Goal: Task Accomplishment & Management: Use online tool/utility

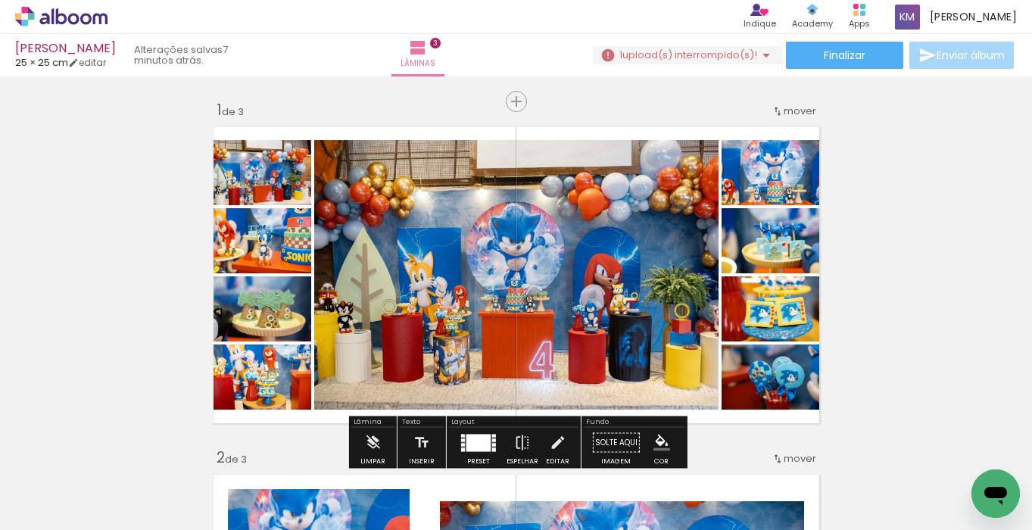
click at [693, 53] on span "upload(s) interrompido(s)!" at bounding box center [689, 55] width 135 height 14
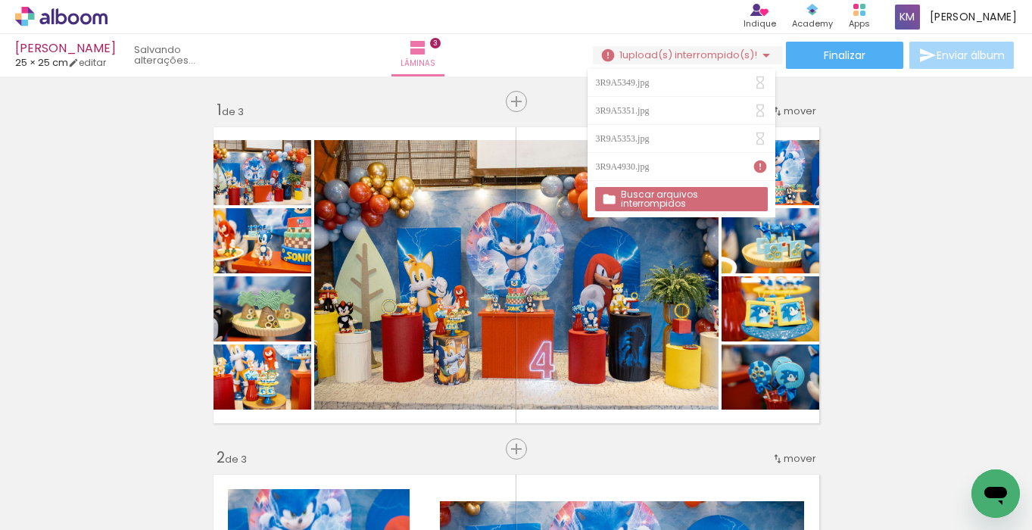
click at [761, 80] on iron-icon at bounding box center [760, 82] width 15 height 15
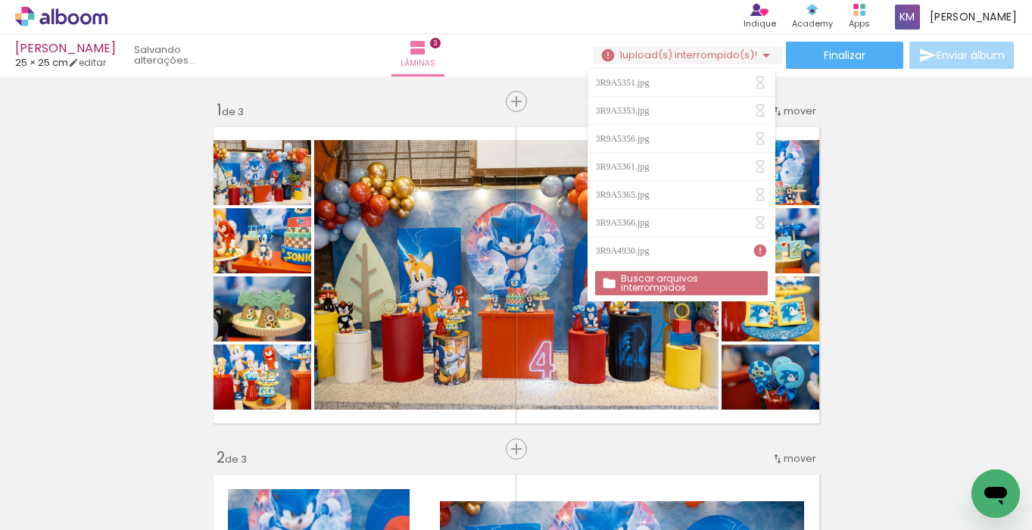
click at [391, 61] on div "Lâminas 3" at bounding box center [418, 55] width 55 height 42
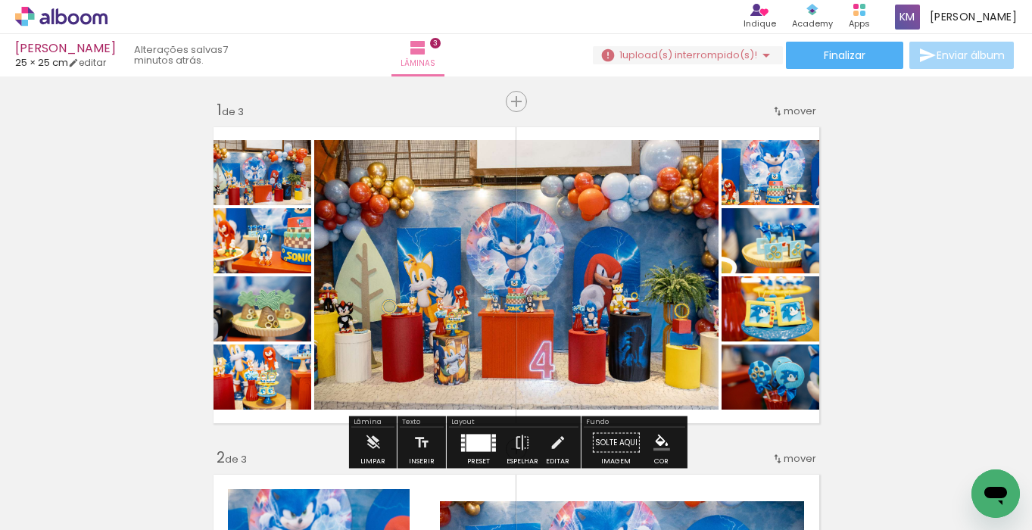
click at [722, 55] on span "upload(s) interrompido(s)!" at bounding box center [689, 55] width 135 height 14
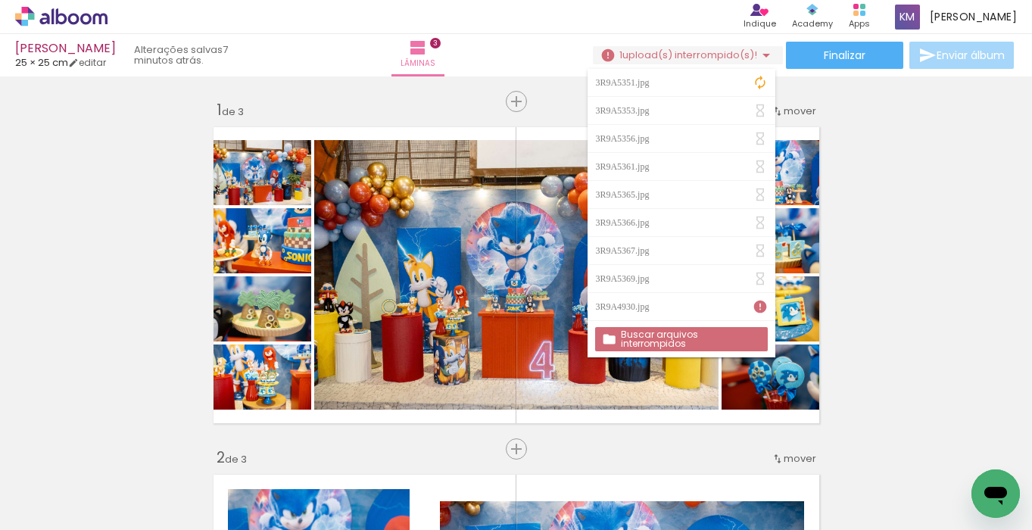
click at [0, 0] on slot "Buscar arquivos interrompidos" at bounding box center [0, 0] width 0 height 0
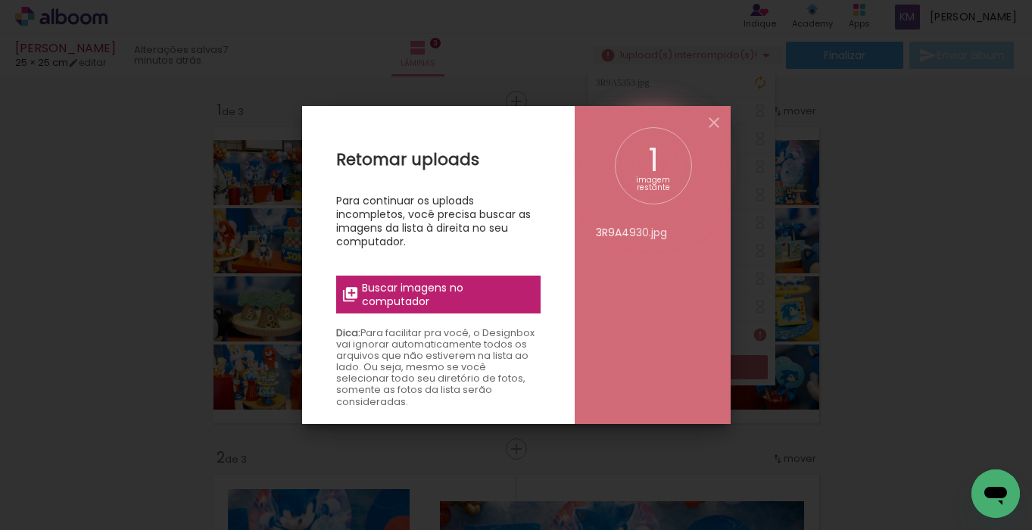
click at [504, 289] on span "Buscar imagens no computador" at bounding box center [446, 294] width 169 height 27
click at [0, 0] on input "file" at bounding box center [0, 0] width 0 height 0
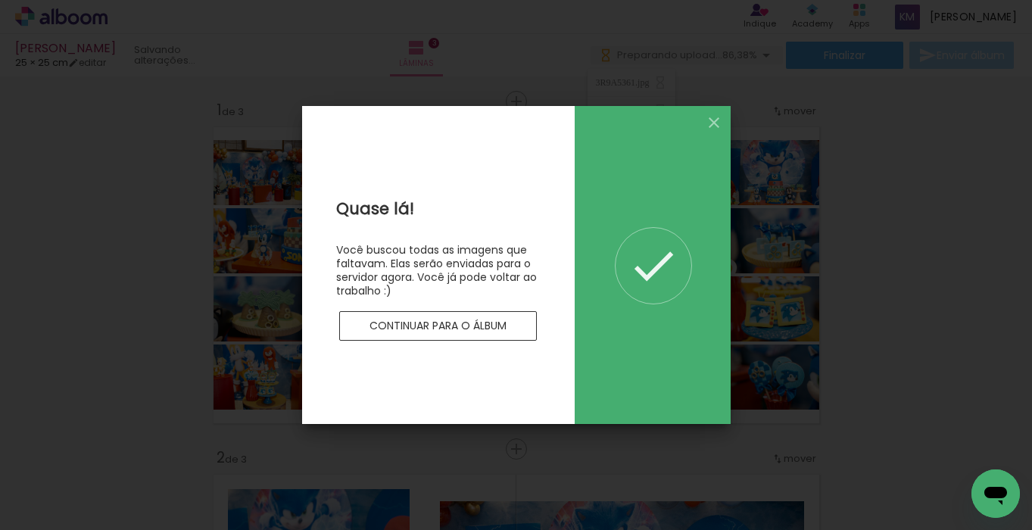
click at [0, 0] on slot "Continuar para o álbum" at bounding box center [0, 0] width 0 height 0
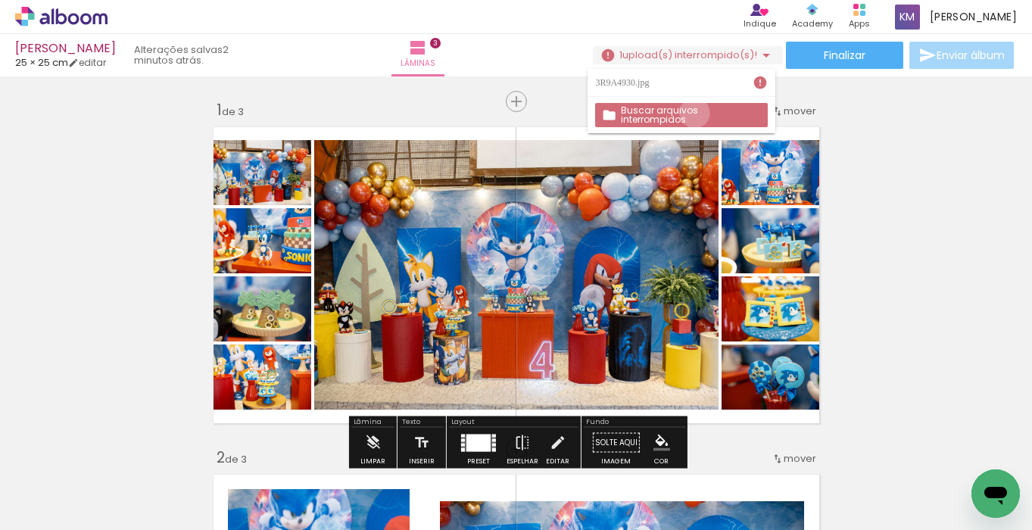
click at [0, 0] on slot "Buscar arquivos interrompidos" at bounding box center [0, 0] width 0 height 0
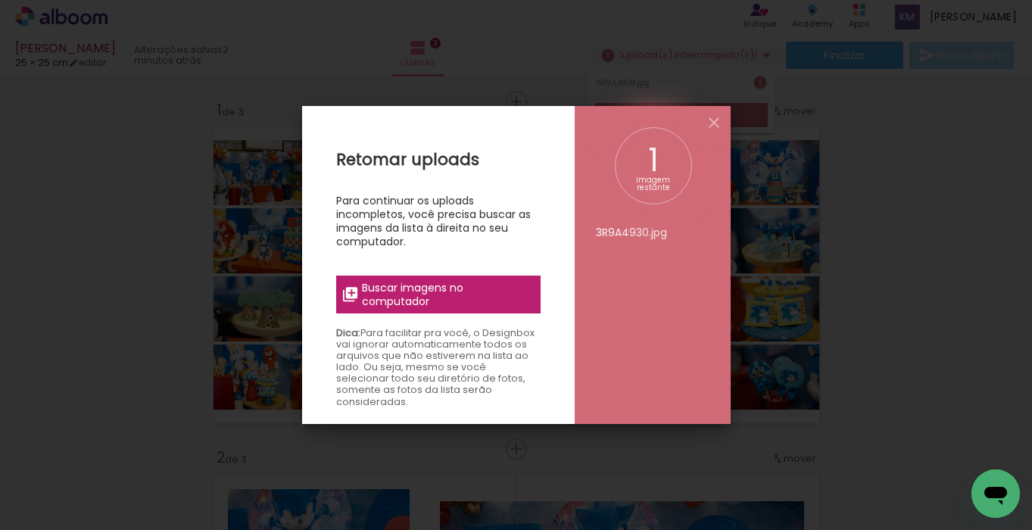
click at [434, 286] on span "Buscar imagens no computador" at bounding box center [446, 294] width 169 height 27
click at [0, 0] on input "file" at bounding box center [0, 0] width 0 height 0
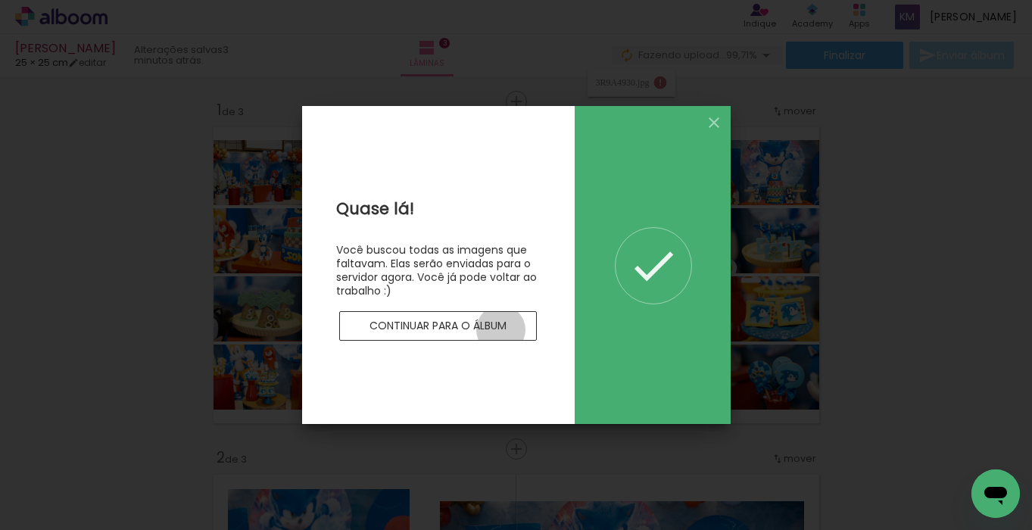
click at [0, 0] on slot "Continuar para o álbum" at bounding box center [0, 0] width 0 height 0
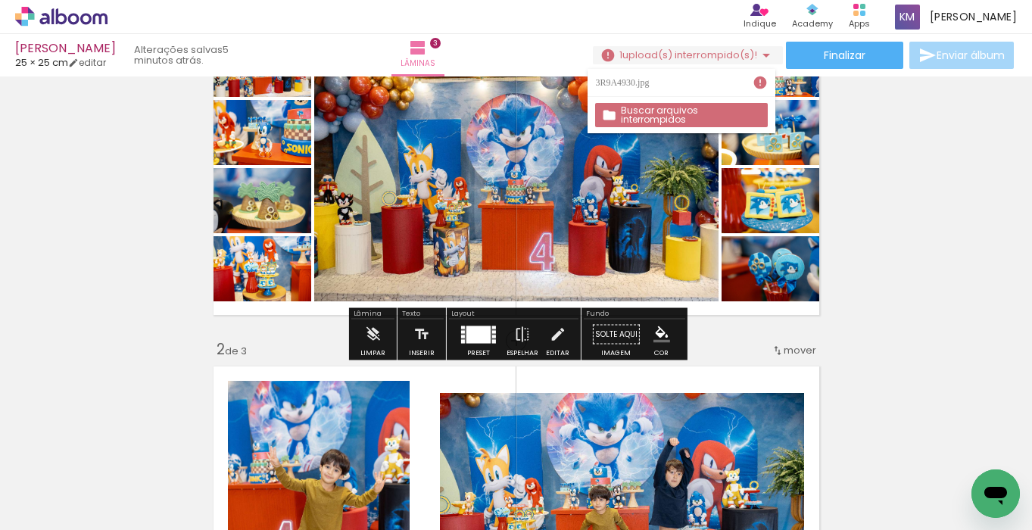
scroll to position [108, 0]
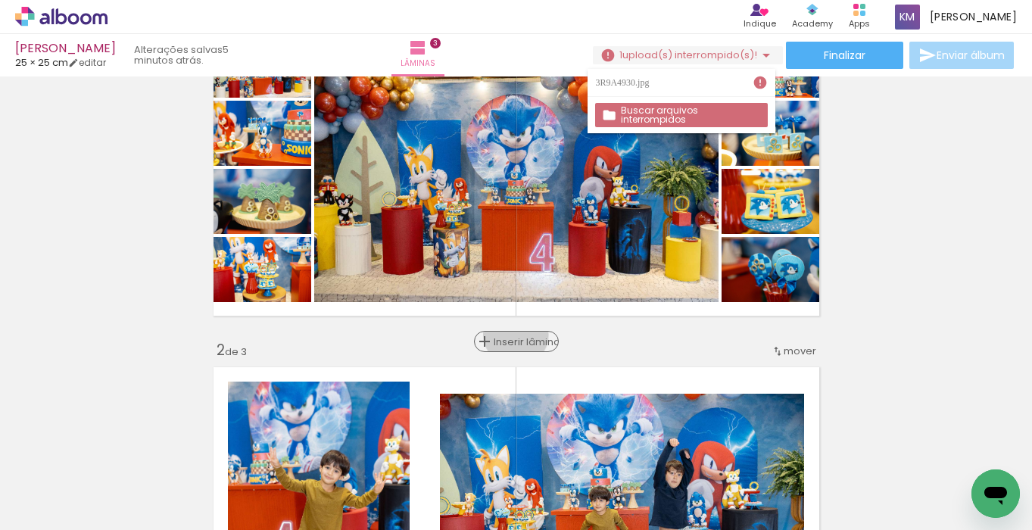
click at [516, 337] on span "Inserir lâmina" at bounding box center [523, 342] width 59 height 10
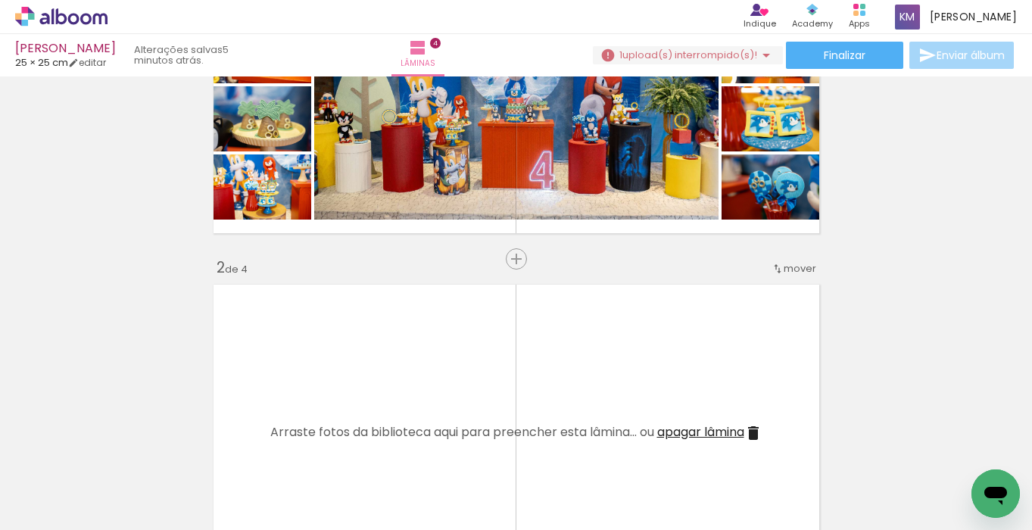
scroll to position [218, 0]
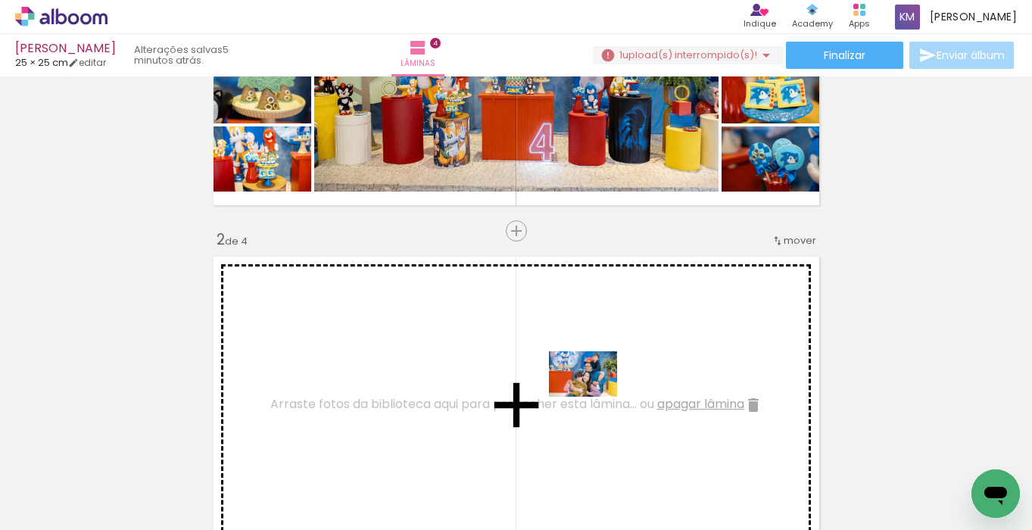
drag, startPoint x: 591, startPoint y: 473, endPoint x: 594, endPoint y: 395, distance: 78.1
click at [594, 395] on quentale-workspace at bounding box center [516, 265] width 1032 height 530
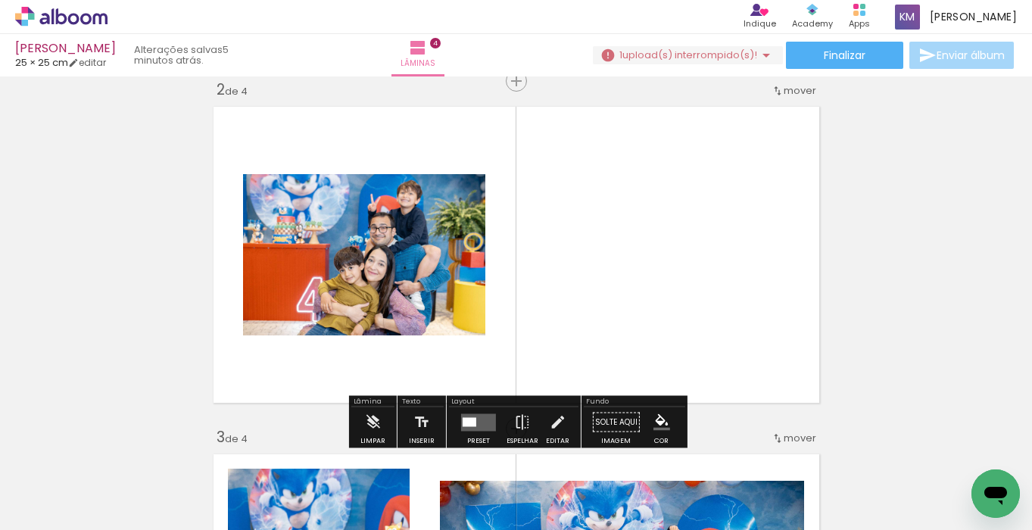
scroll to position [375, 0]
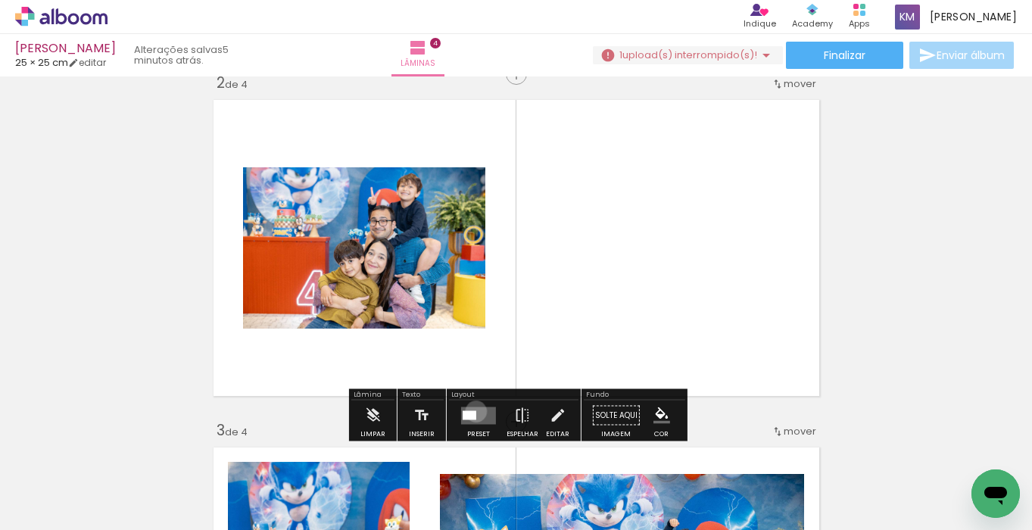
click at [473, 411] on quentale-layouter at bounding box center [478, 415] width 35 height 17
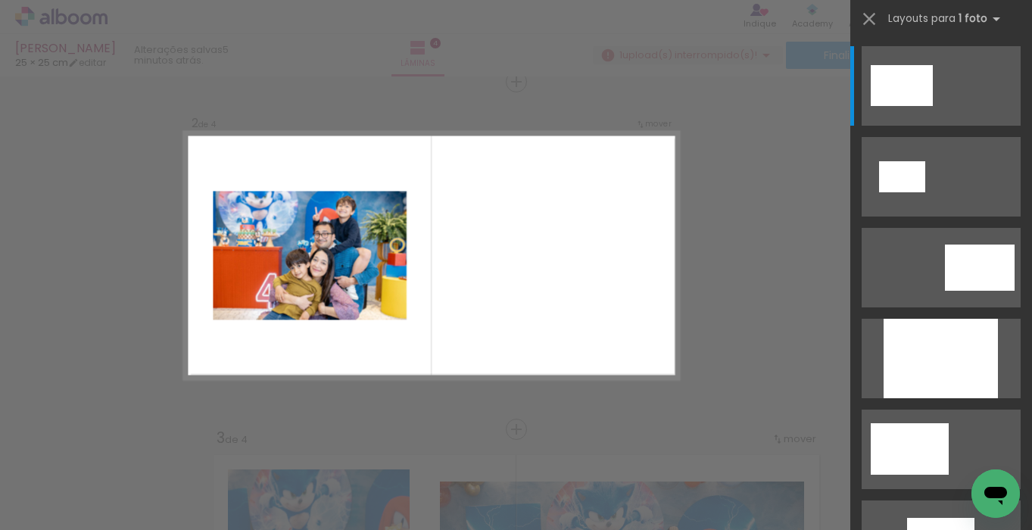
scroll to position [367, 0]
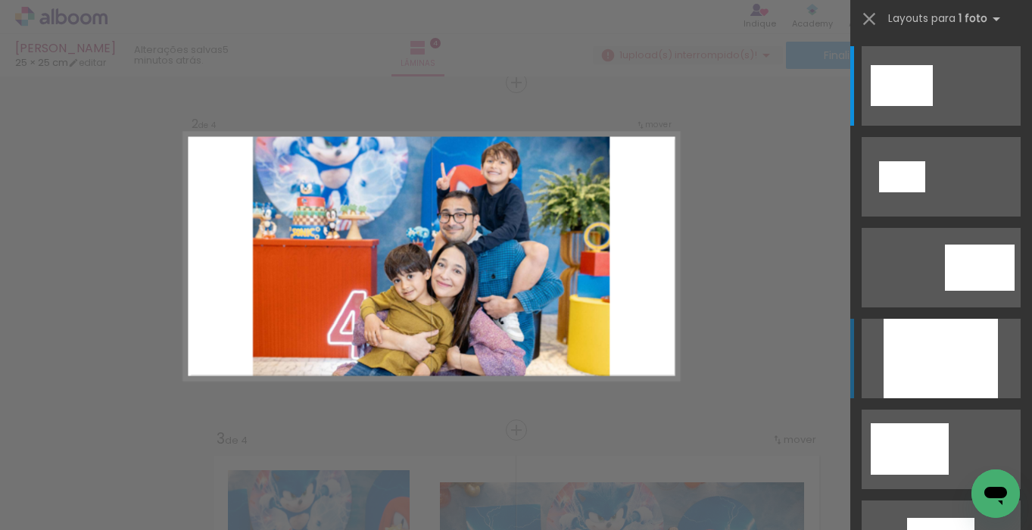
click at [916, 342] on div at bounding box center [941, 359] width 114 height 80
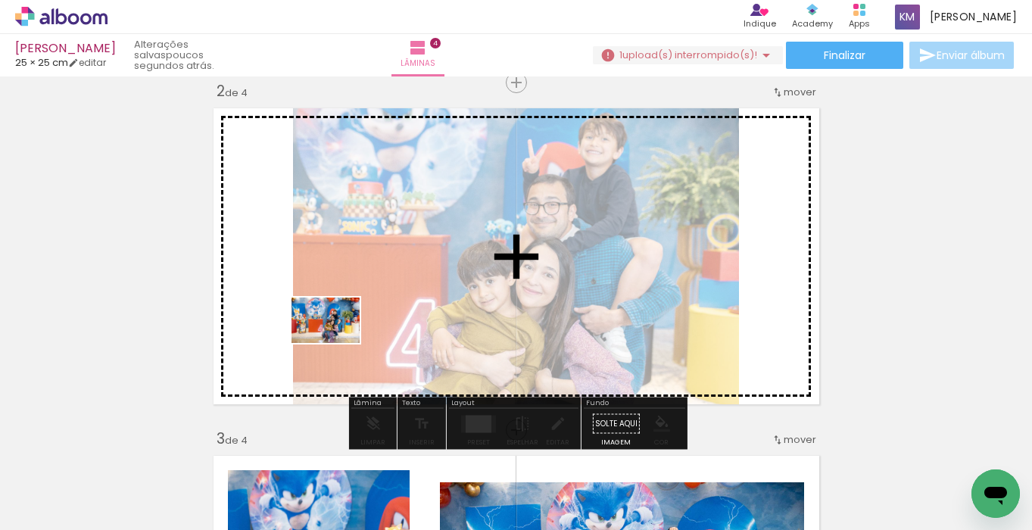
drag, startPoint x: 483, startPoint y: 487, endPoint x: 325, endPoint y: 336, distance: 218.5
click at [325, 336] on quentale-workspace at bounding box center [516, 265] width 1032 height 530
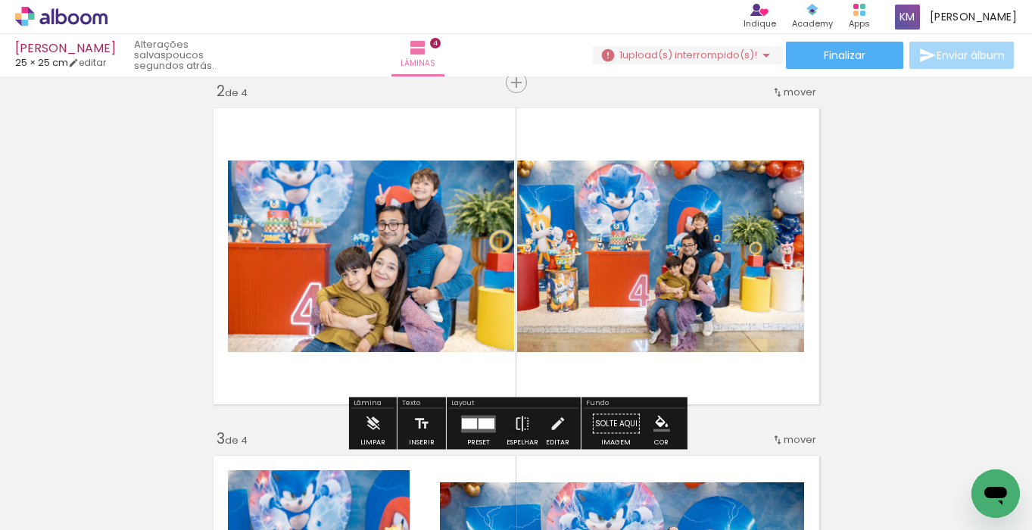
click at [480, 422] on div at bounding box center [487, 423] width 16 height 11
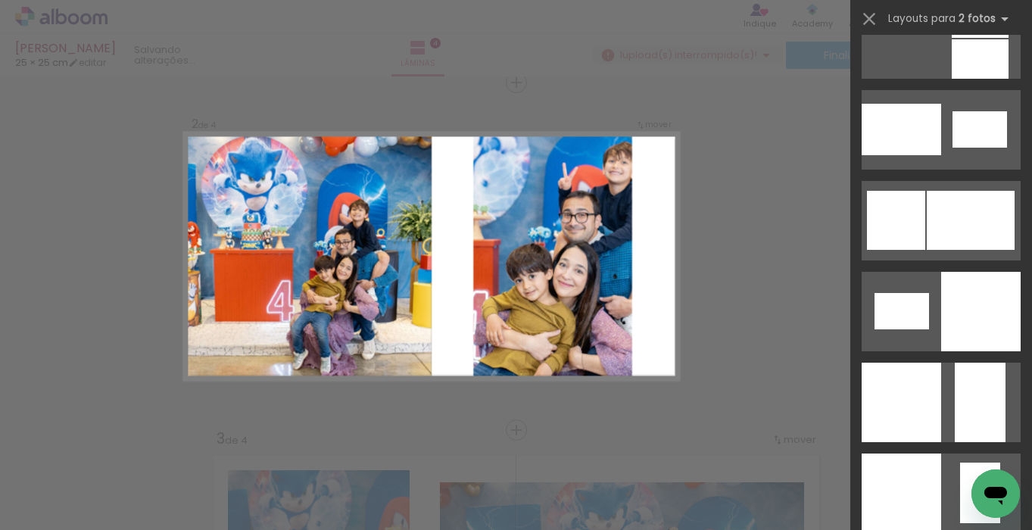
scroll to position [1879, 0]
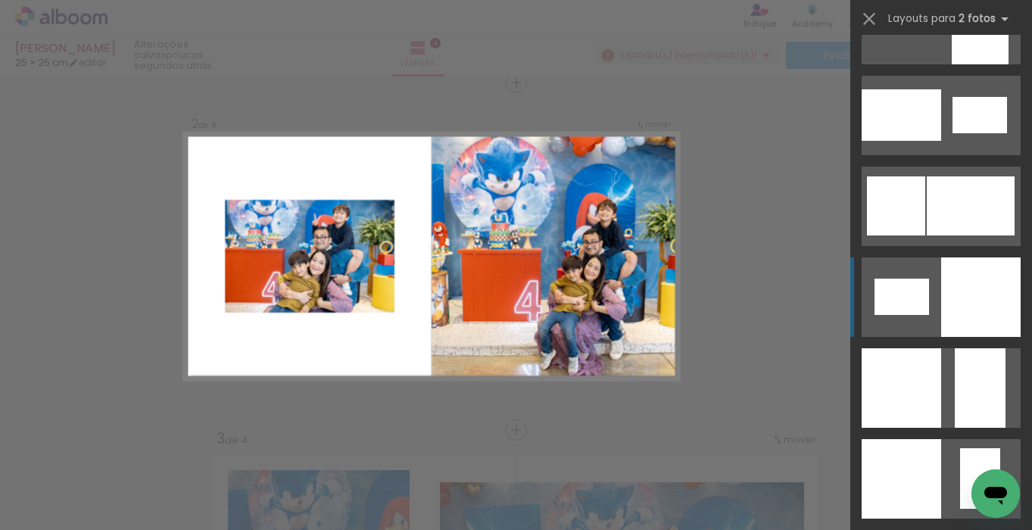
click at [959, 316] on div at bounding box center [981, 297] width 80 height 80
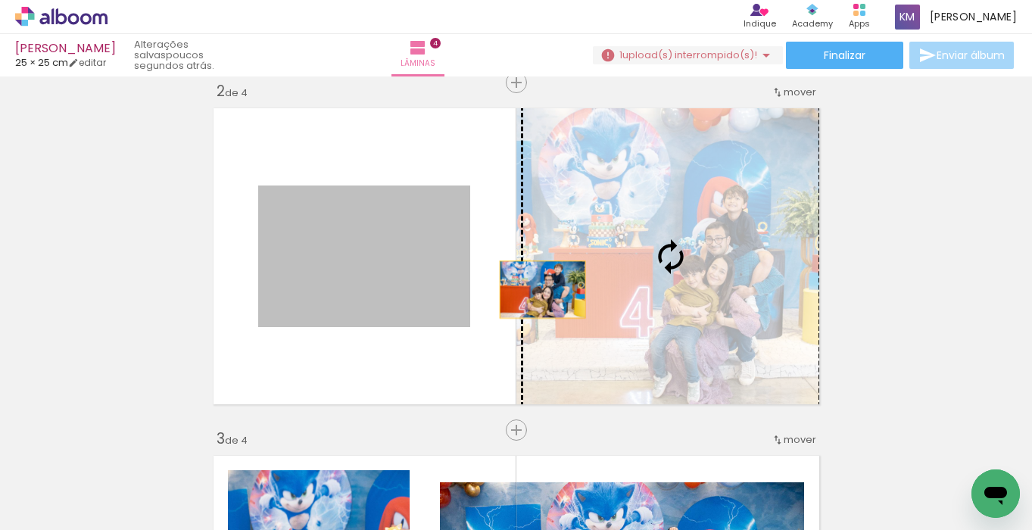
drag, startPoint x: 435, startPoint y: 265, endPoint x: 554, endPoint y: 290, distance: 122.2
click at [0, 0] on slot at bounding box center [0, 0] width 0 height 0
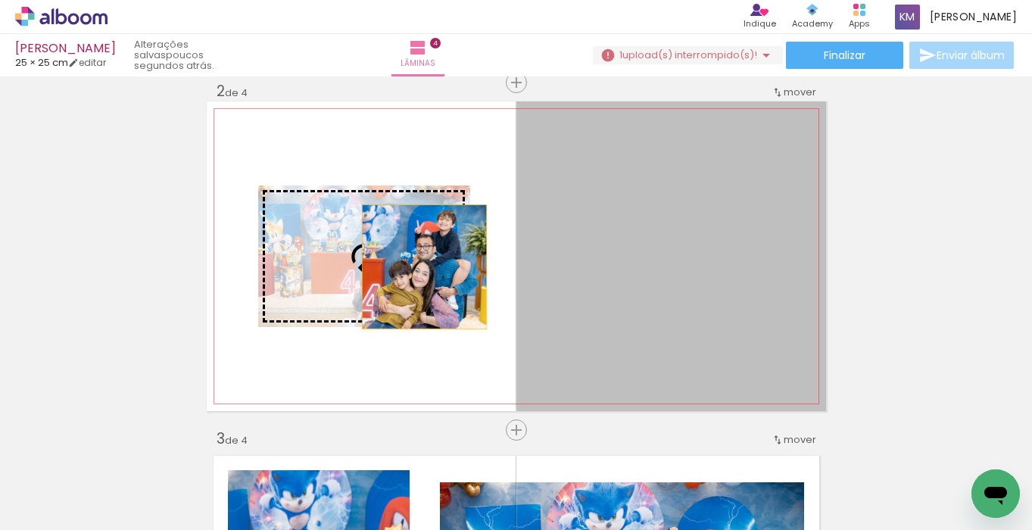
drag, startPoint x: 554, startPoint y: 290, endPoint x: 423, endPoint y: 267, distance: 133.8
click at [0, 0] on slot at bounding box center [0, 0] width 0 height 0
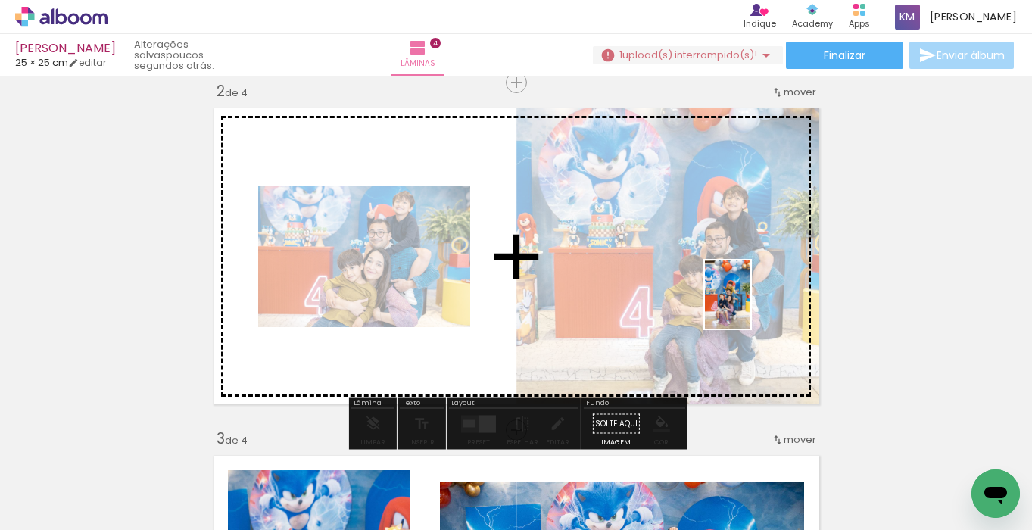
drag, startPoint x: 751, startPoint y: 479, endPoint x: 750, endPoint y: 308, distance: 170.4
click at [750, 308] on quentale-workspace at bounding box center [516, 265] width 1032 height 530
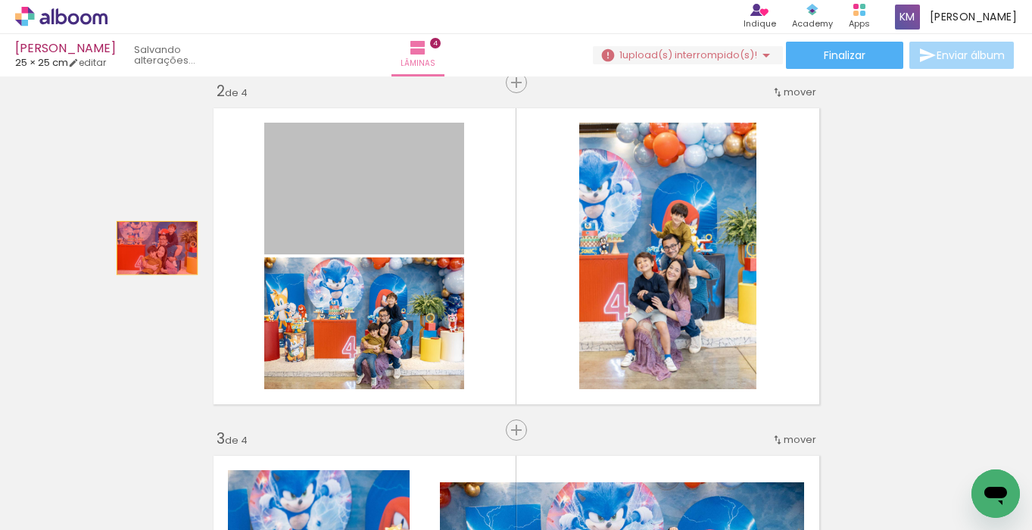
drag, startPoint x: 316, startPoint y: 211, endPoint x: 148, endPoint y: 253, distance: 173.2
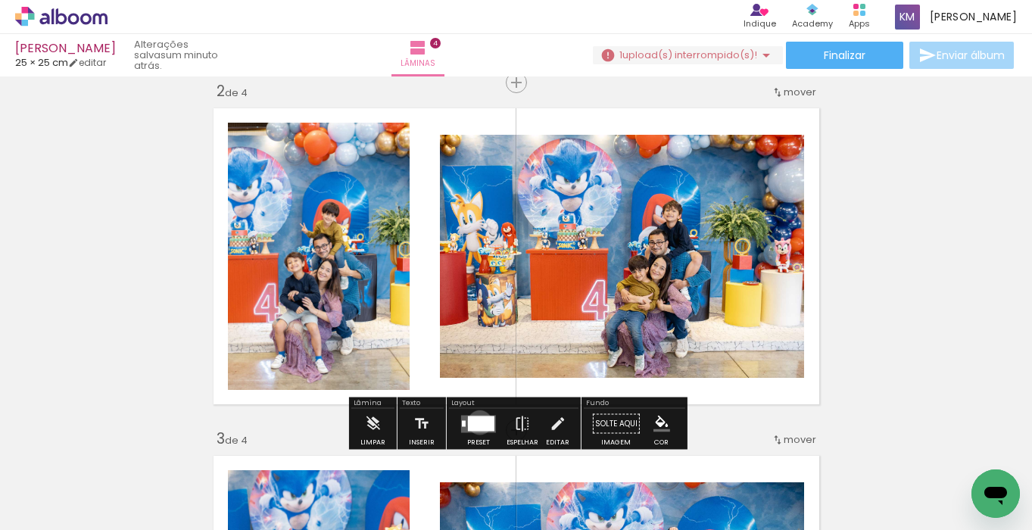
click at [476, 422] on div at bounding box center [481, 423] width 27 height 15
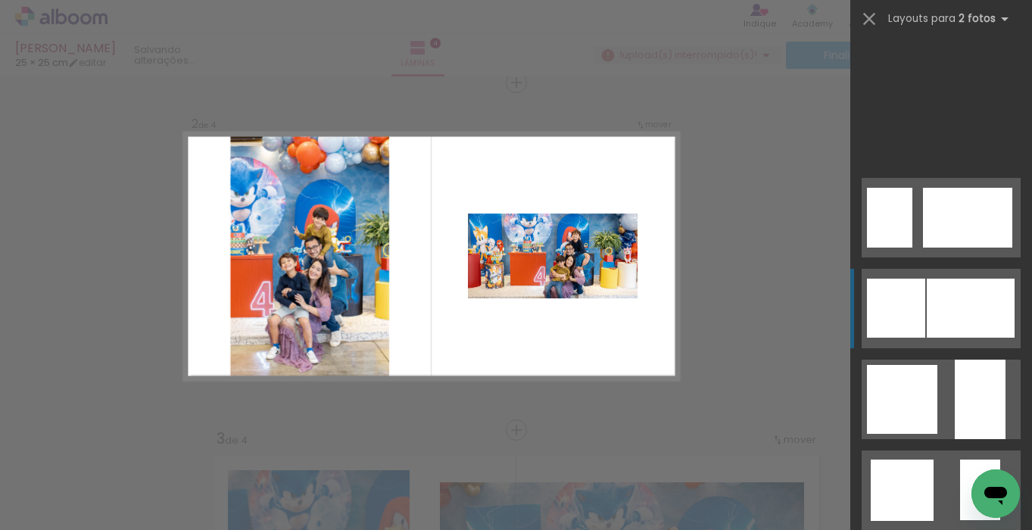
scroll to position [1656, 0]
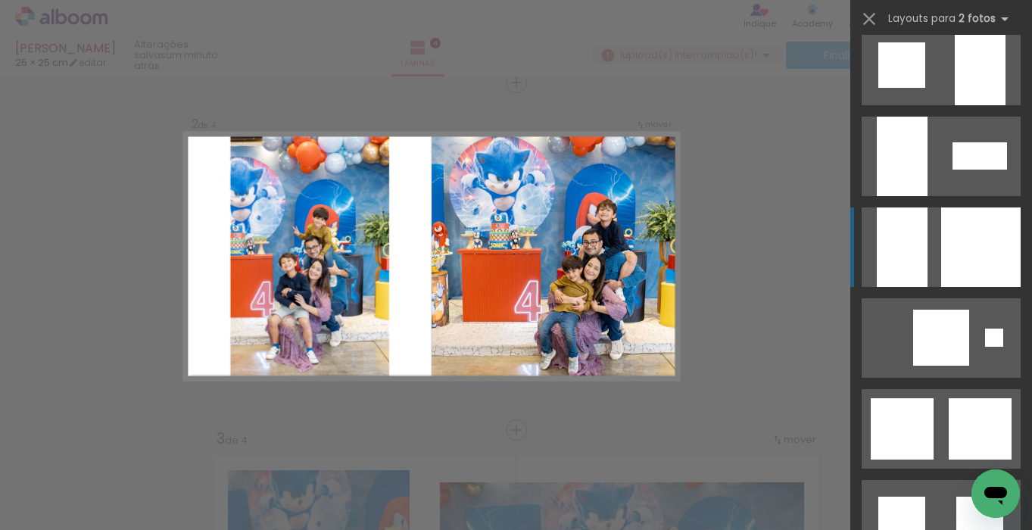
click at [950, 260] on div at bounding box center [981, 247] width 80 height 80
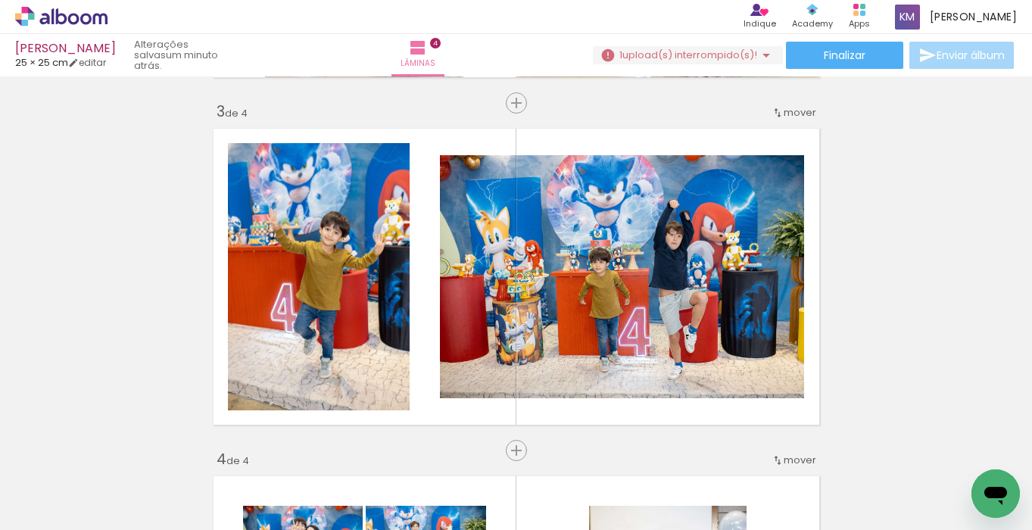
scroll to position [0, 980]
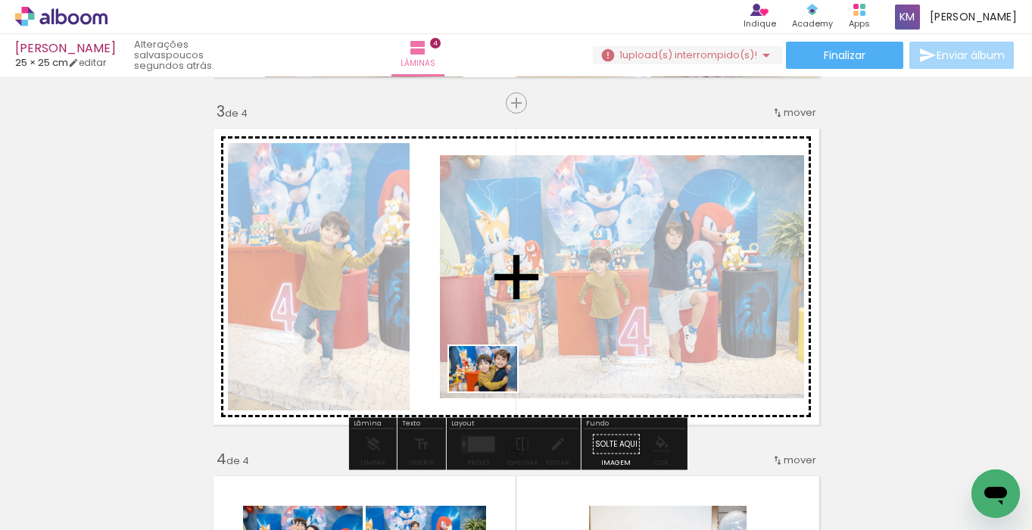
drag, startPoint x: 453, startPoint y: 485, endPoint x: 494, endPoint y: 392, distance: 102.0
click at [494, 392] on quentale-workspace at bounding box center [516, 265] width 1032 height 530
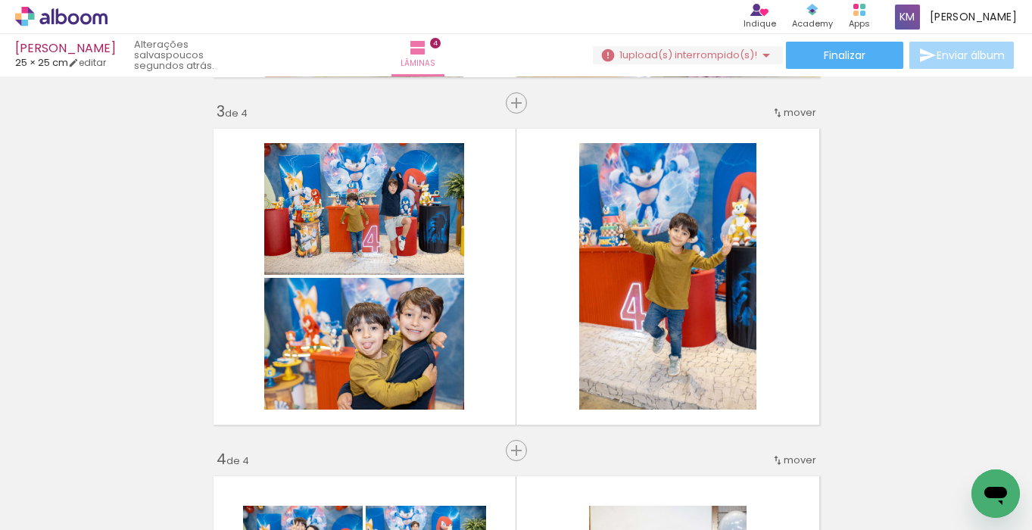
scroll to position [0, 1235]
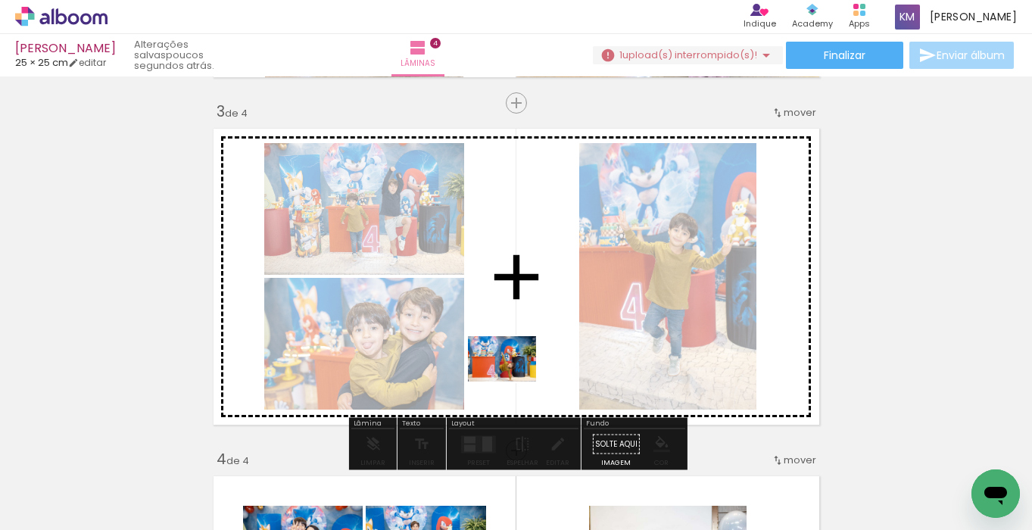
drag, startPoint x: 454, startPoint y: 484, endPoint x: 515, endPoint y: 378, distance: 122.5
click at [515, 378] on quentale-workspace at bounding box center [516, 265] width 1032 height 530
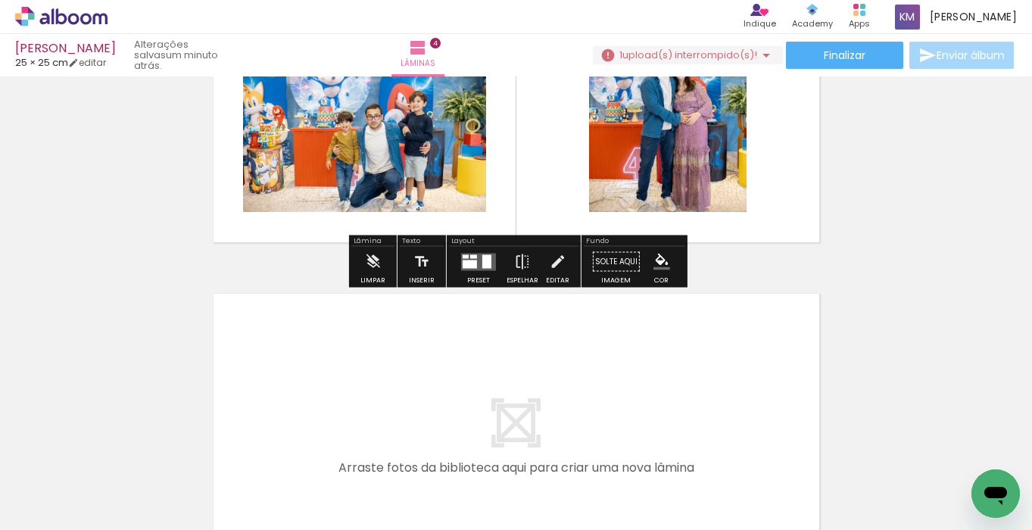
scroll to position [1244, 0]
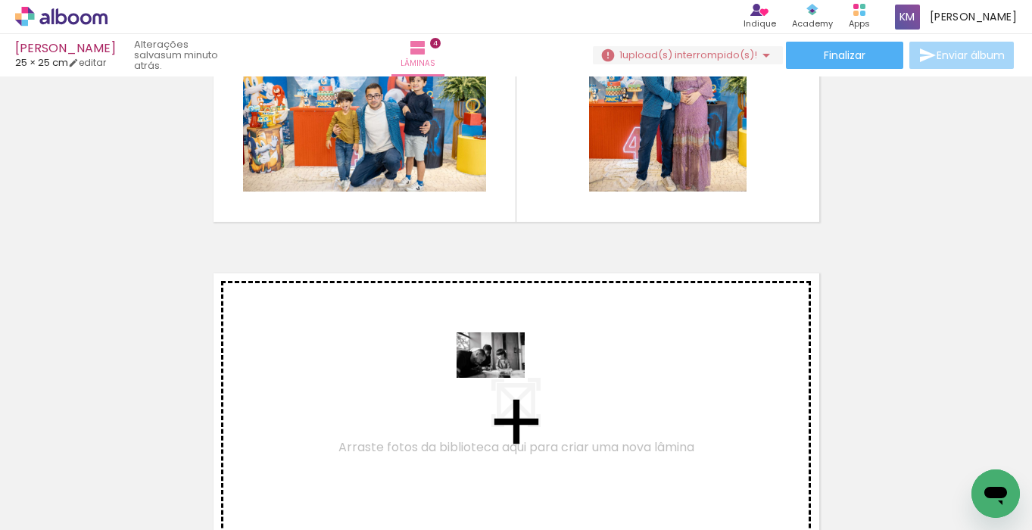
drag, startPoint x: 479, startPoint y: 480, endPoint x: 502, endPoint y: 378, distance: 104.9
click at [502, 378] on quentale-workspace at bounding box center [516, 265] width 1032 height 530
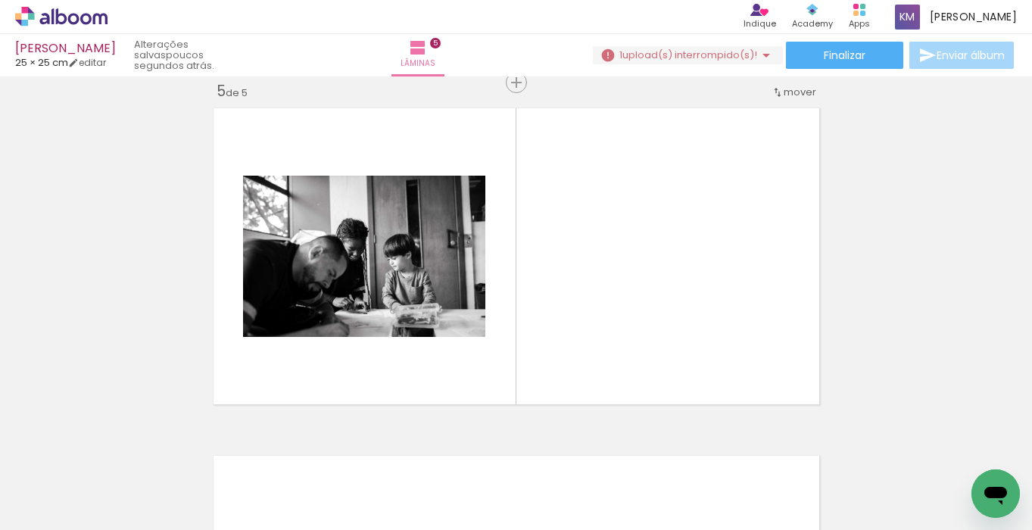
scroll to position [0, 7603]
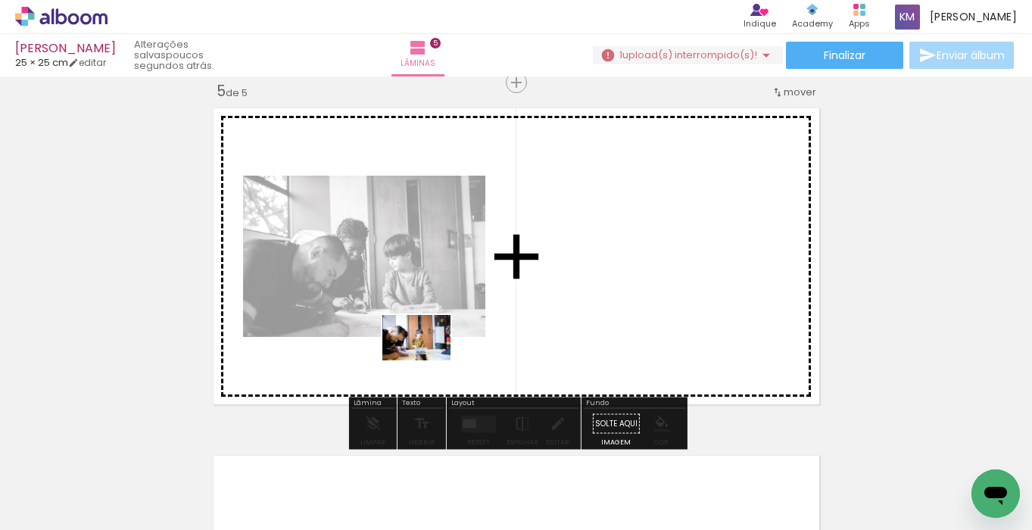
drag, startPoint x: 373, startPoint y: 477, endPoint x: 428, endPoint y: 361, distance: 128.4
click at [428, 361] on quentale-workspace at bounding box center [516, 265] width 1032 height 530
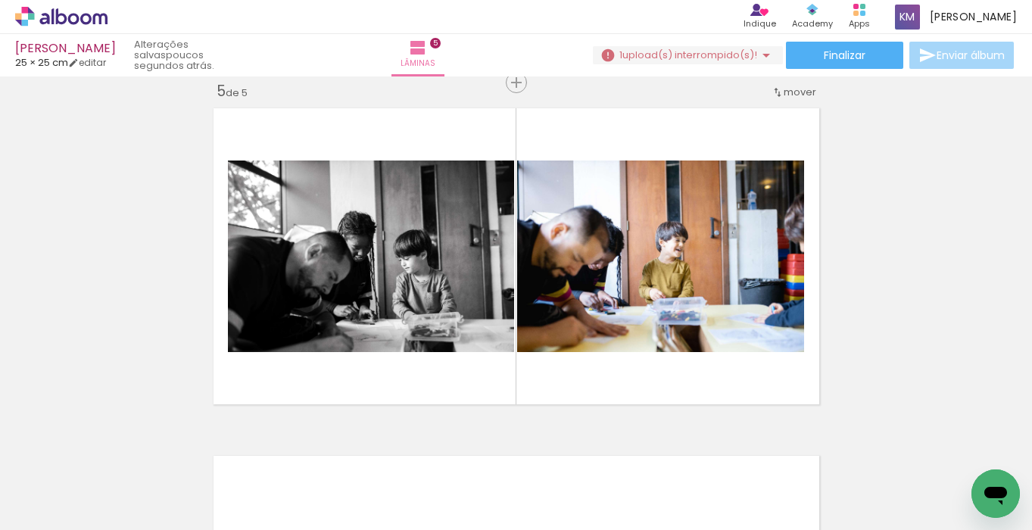
scroll to position [0, 8227]
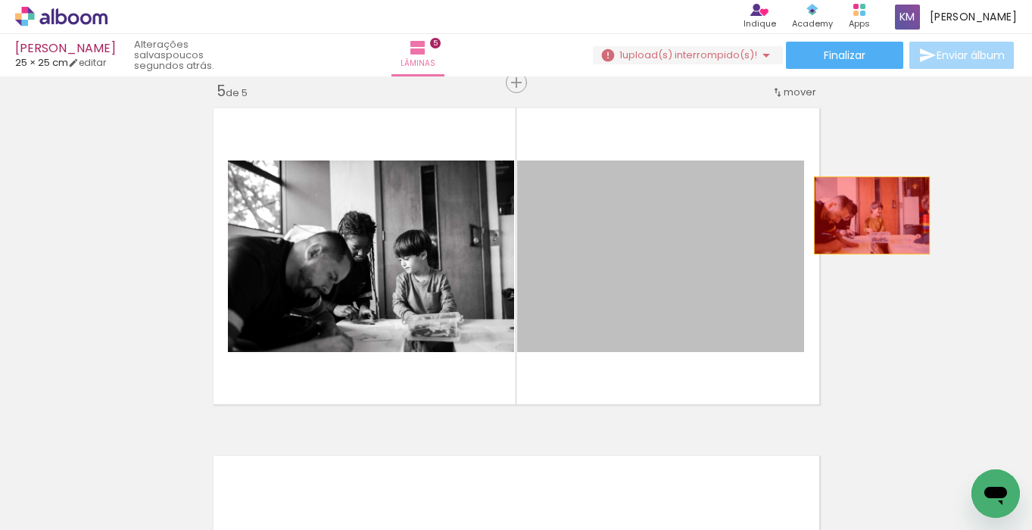
drag, startPoint x: 793, startPoint y: 279, endPoint x: 898, endPoint y: 201, distance: 131.0
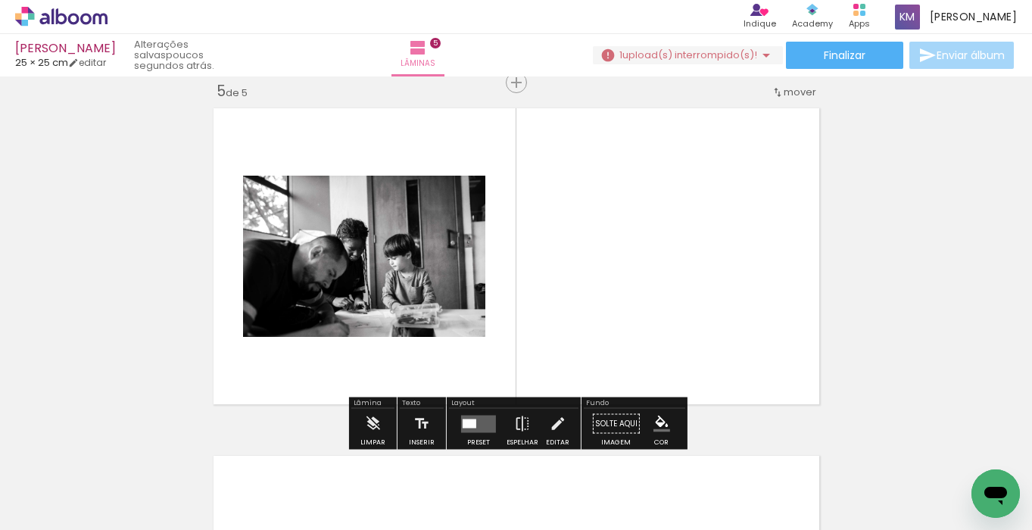
drag, startPoint x: 585, startPoint y: 491, endPoint x: 635, endPoint y: 313, distance: 185.8
click at [635, 313] on quentale-workspace at bounding box center [516, 265] width 1032 height 530
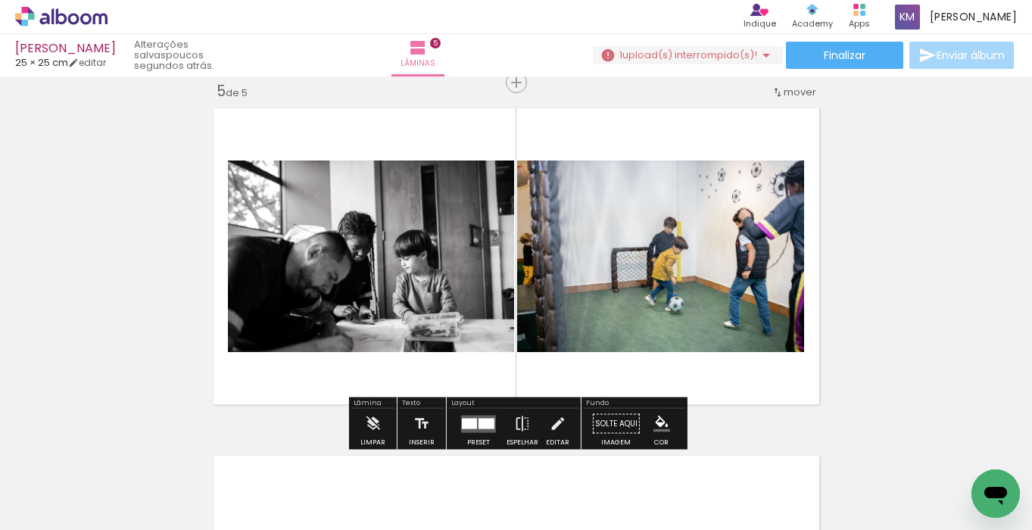
scroll to position [0, 8227]
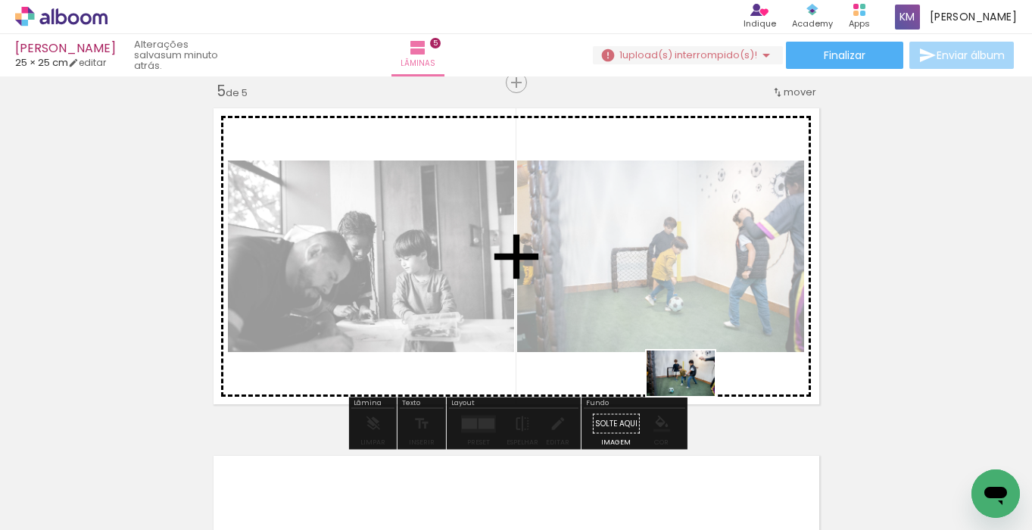
drag, startPoint x: 675, startPoint y: 492, endPoint x: 692, endPoint y: 396, distance: 97.6
click at [692, 396] on quentale-workspace at bounding box center [516, 265] width 1032 height 530
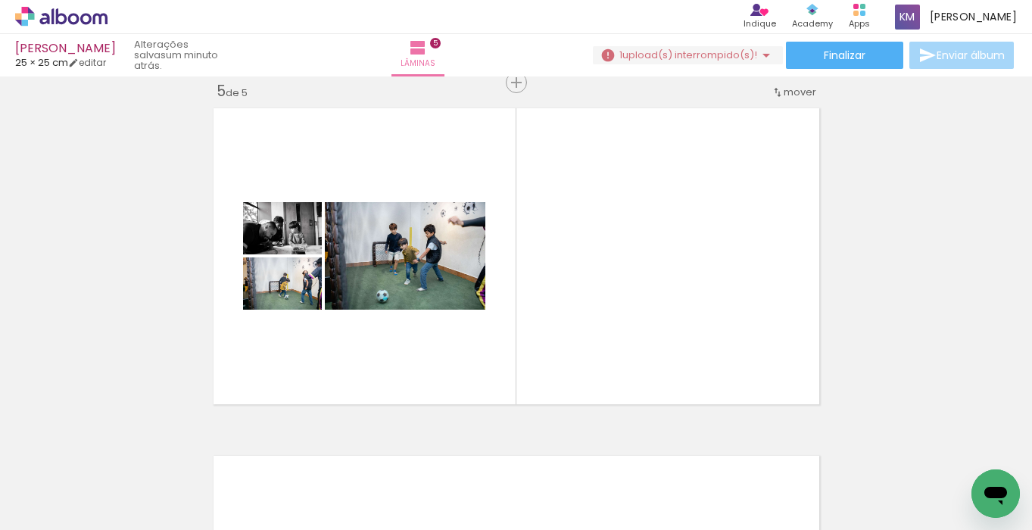
scroll to position [0, 9511]
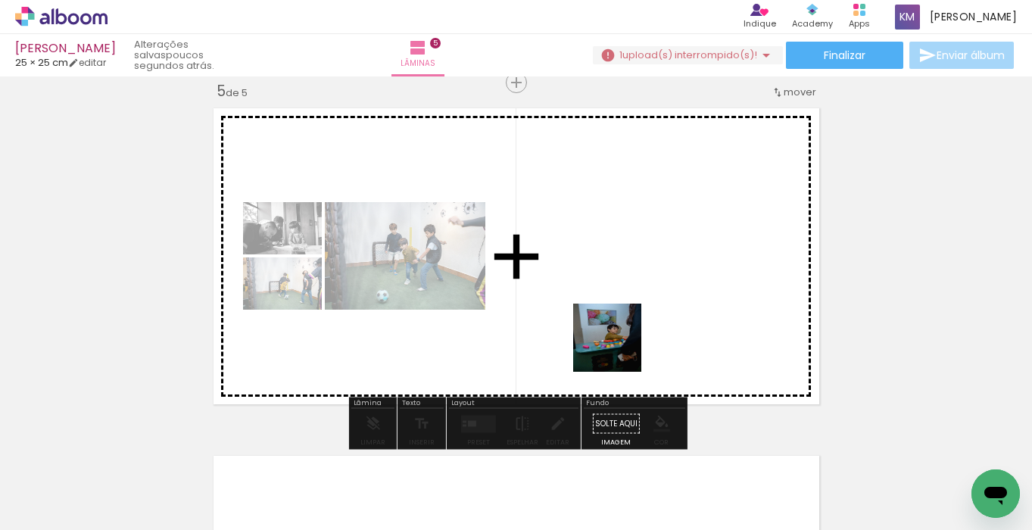
drag, startPoint x: 574, startPoint y: 472, endPoint x: 630, endPoint y: 325, distance: 157.2
click at [630, 325] on quentale-workspace at bounding box center [516, 265] width 1032 height 530
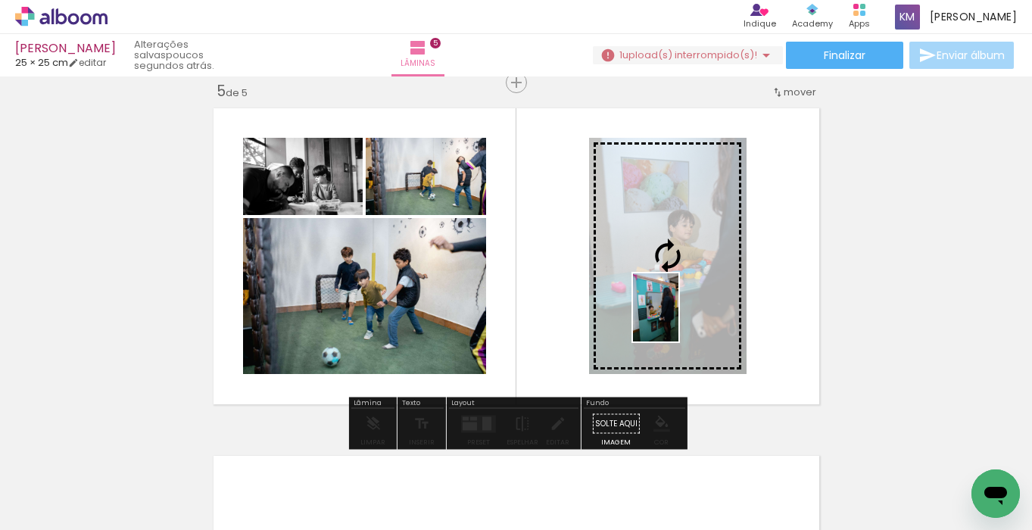
drag, startPoint x: 660, startPoint y: 467, endPoint x: 679, endPoint y: 319, distance: 149.5
click at [679, 319] on quentale-workspace at bounding box center [516, 265] width 1032 height 530
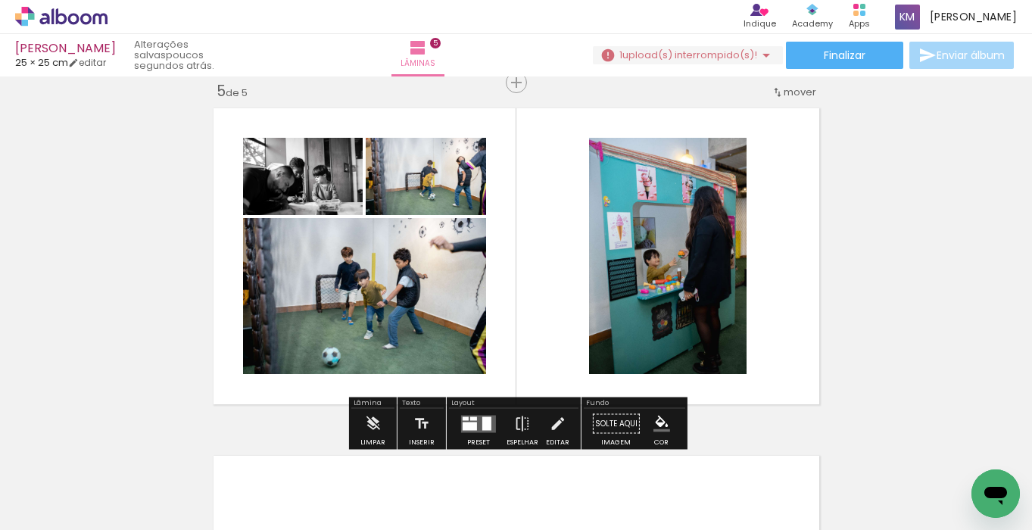
scroll to position [0, 9802]
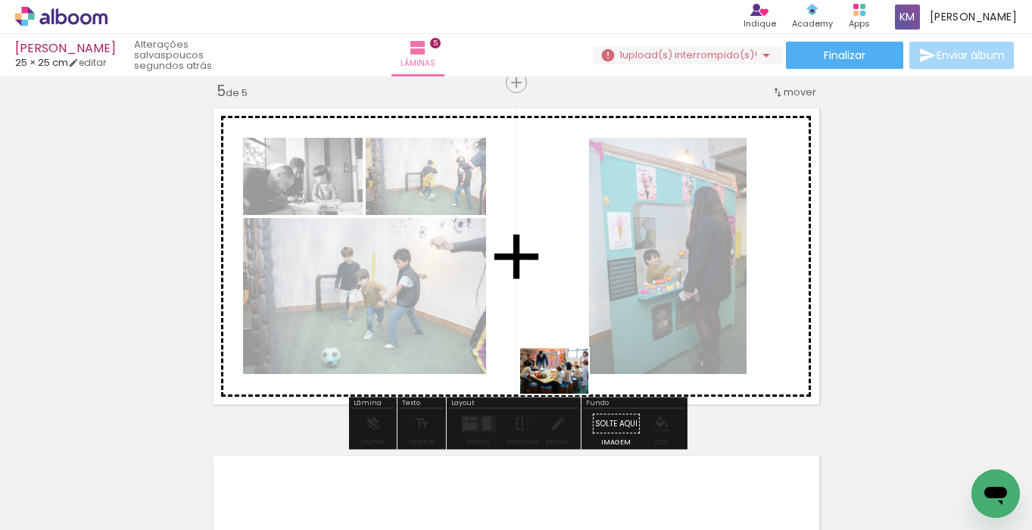
drag, startPoint x: 619, startPoint y: 486, endPoint x: 564, endPoint y: 393, distance: 107.9
click at [564, 393] on quentale-workspace at bounding box center [516, 265] width 1032 height 530
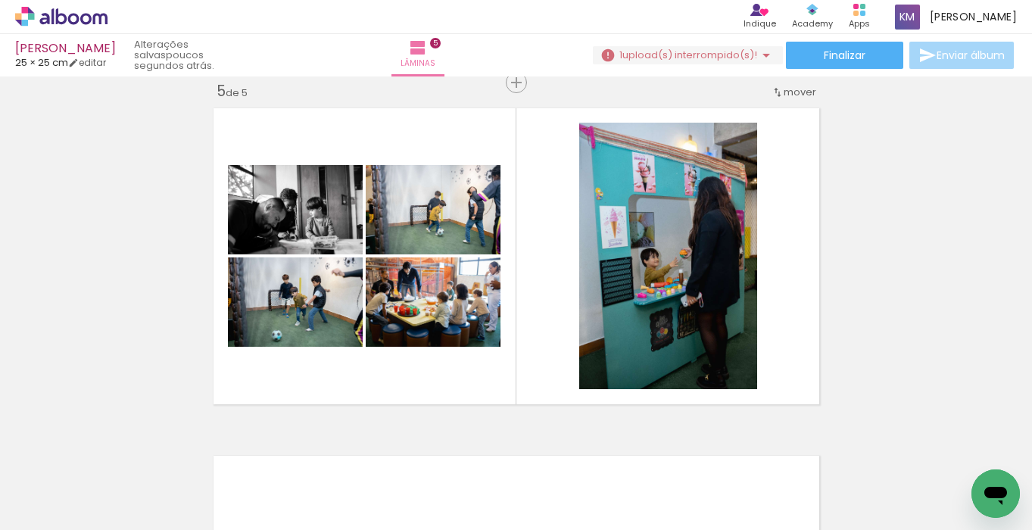
scroll to position [0, 10121]
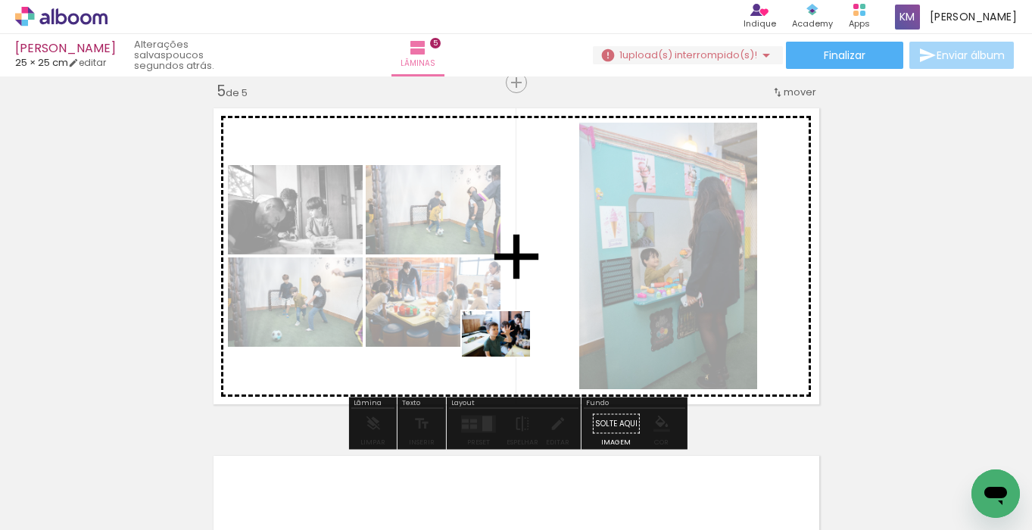
drag, startPoint x: 650, startPoint y: 482, endPoint x: 512, endPoint y: 359, distance: 185.6
click at [512, 359] on quentale-workspace at bounding box center [516, 265] width 1032 height 530
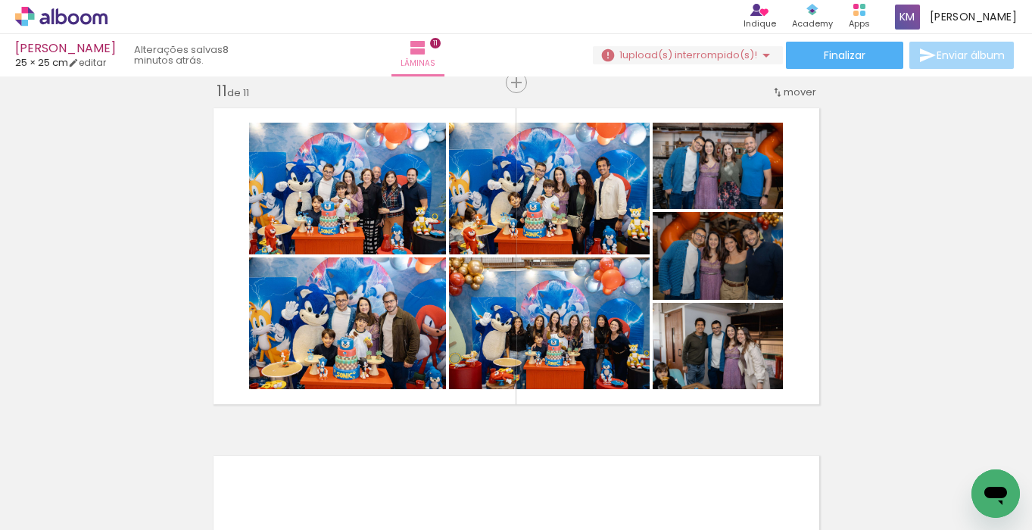
scroll to position [0, 27462]
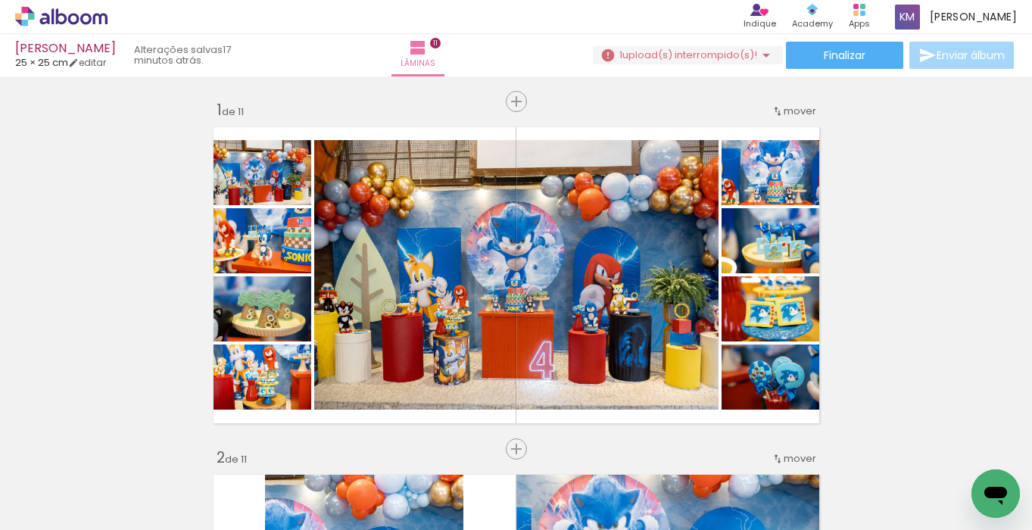
scroll to position [0, 27462]
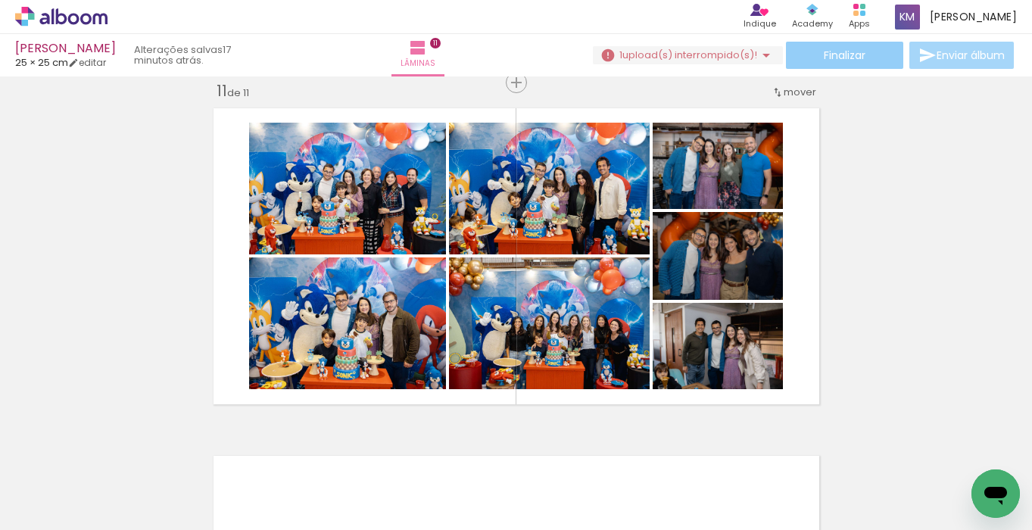
click at [864, 59] on paper-button "Finalizar" at bounding box center [844, 55] width 117 height 27
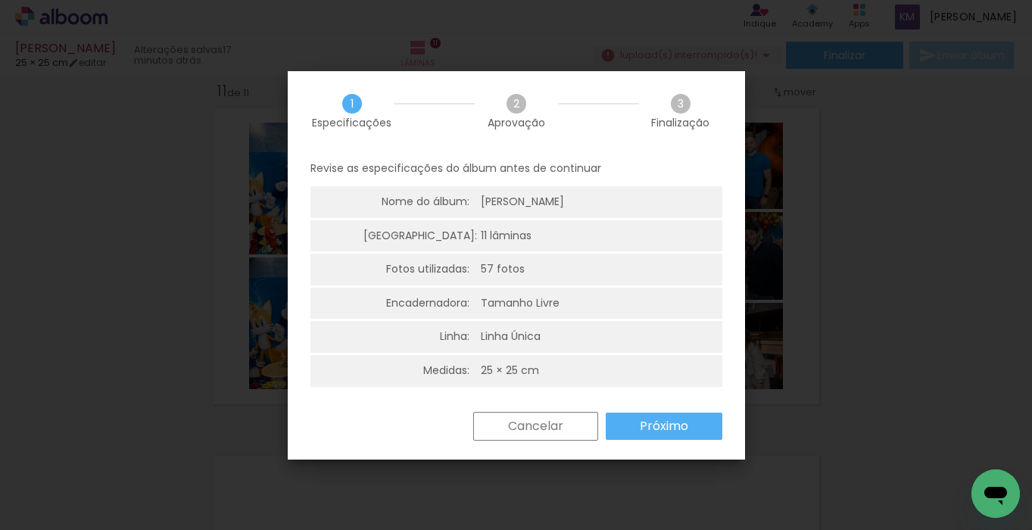
click at [866, 287] on iron-overlay-backdrop at bounding box center [516, 265] width 1032 height 530
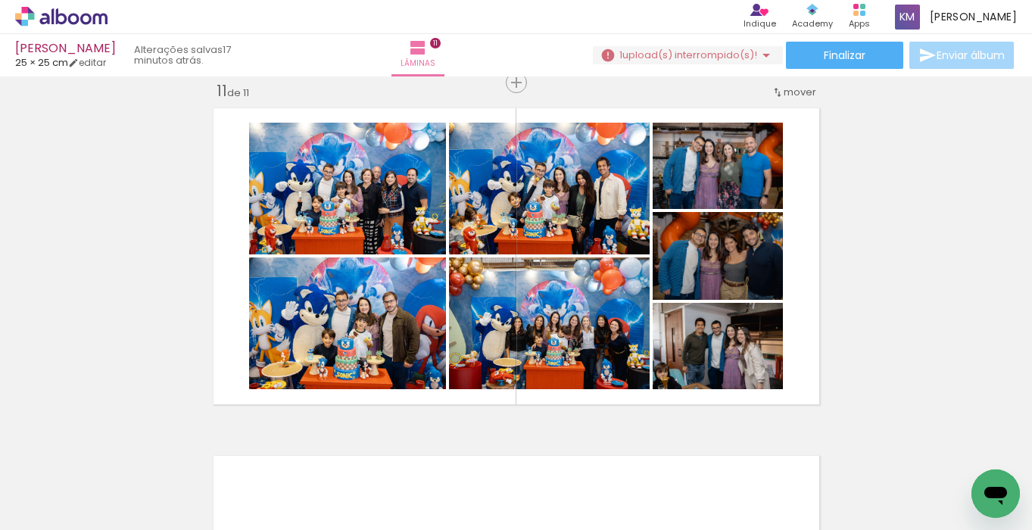
click at [859, 53] on span "Finalizar" at bounding box center [845, 55] width 42 height 11
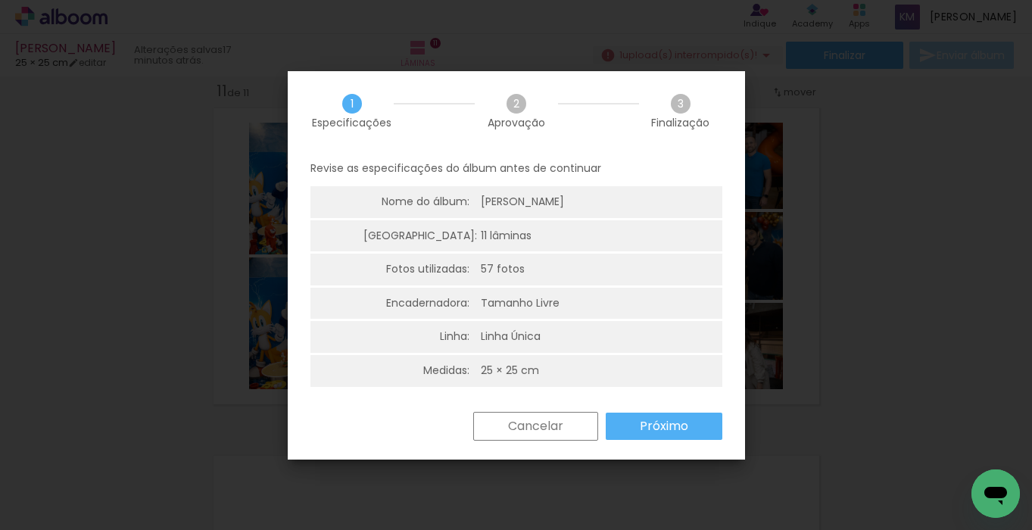
click at [0, 0] on slot "Próximo" at bounding box center [0, 0] width 0 height 0
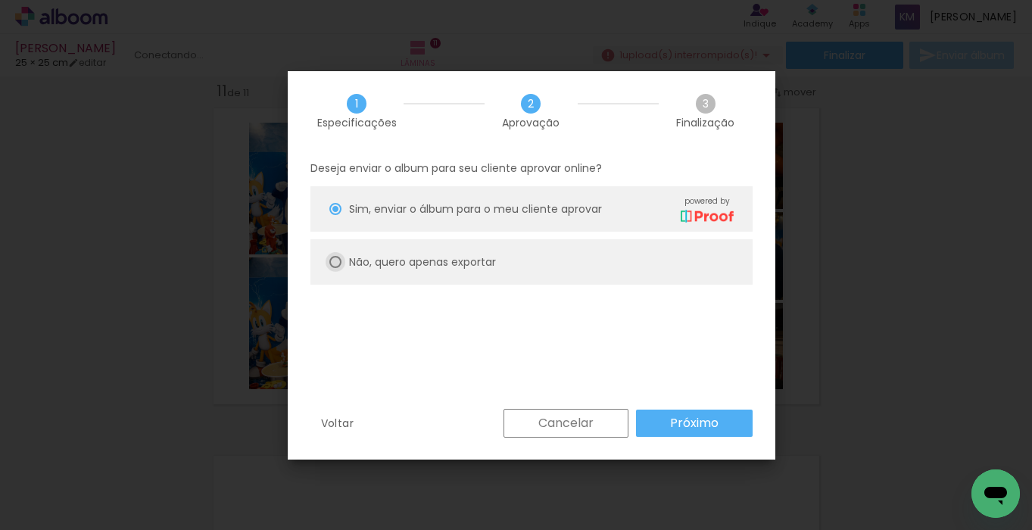
click at [336, 260] on div at bounding box center [335, 262] width 12 height 12
type paper-radio-button "on"
click at [0, 0] on slot "Próximo" at bounding box center [0, 0] width 0 height 0
type input "Alta, 300 DPI"
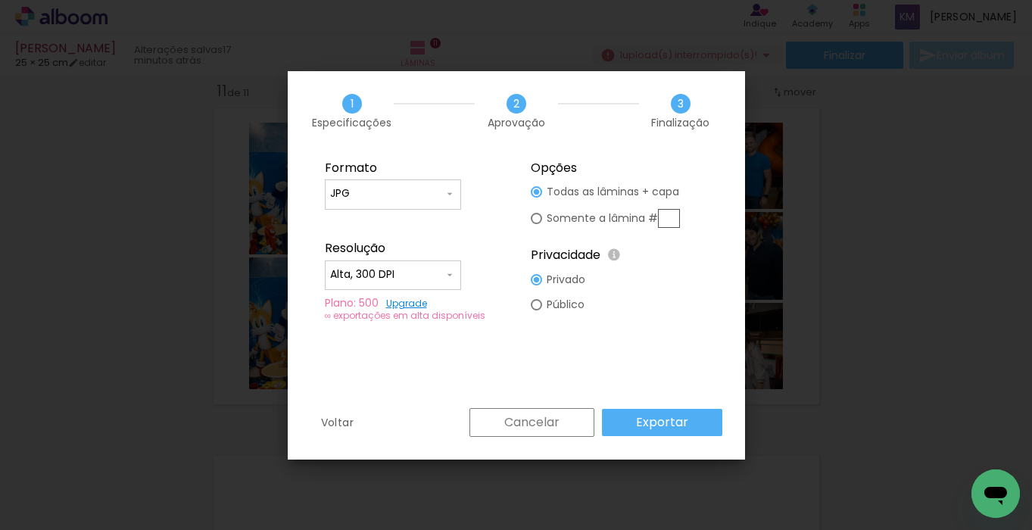
click at [0, 0] on slot "Exportar" at bounding box center [0, 0] width 0 height 0
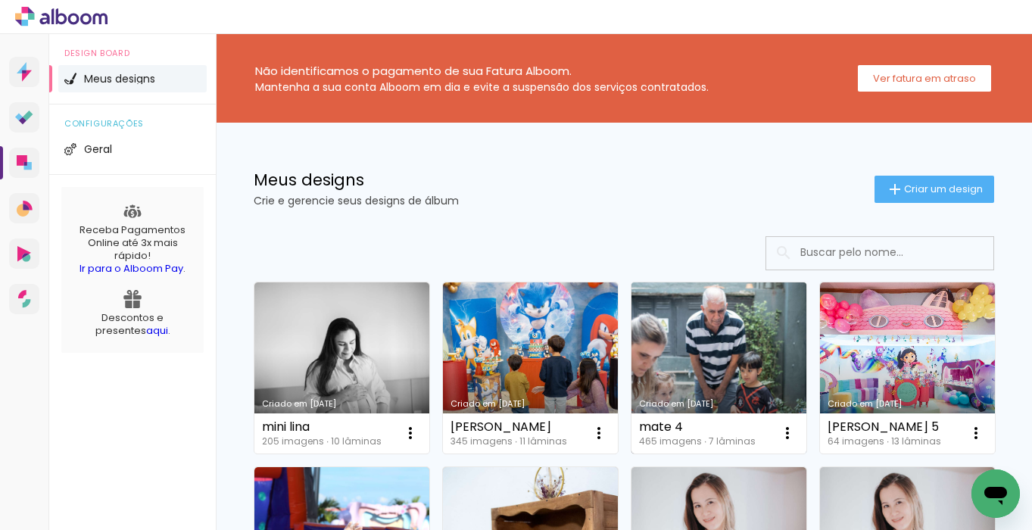
click at [741, 359] on link "Criado em [DATE]" at bounding box center [719, 367] width 175 height 171
